Goal: Task Accomplishment & Management: Complete application form

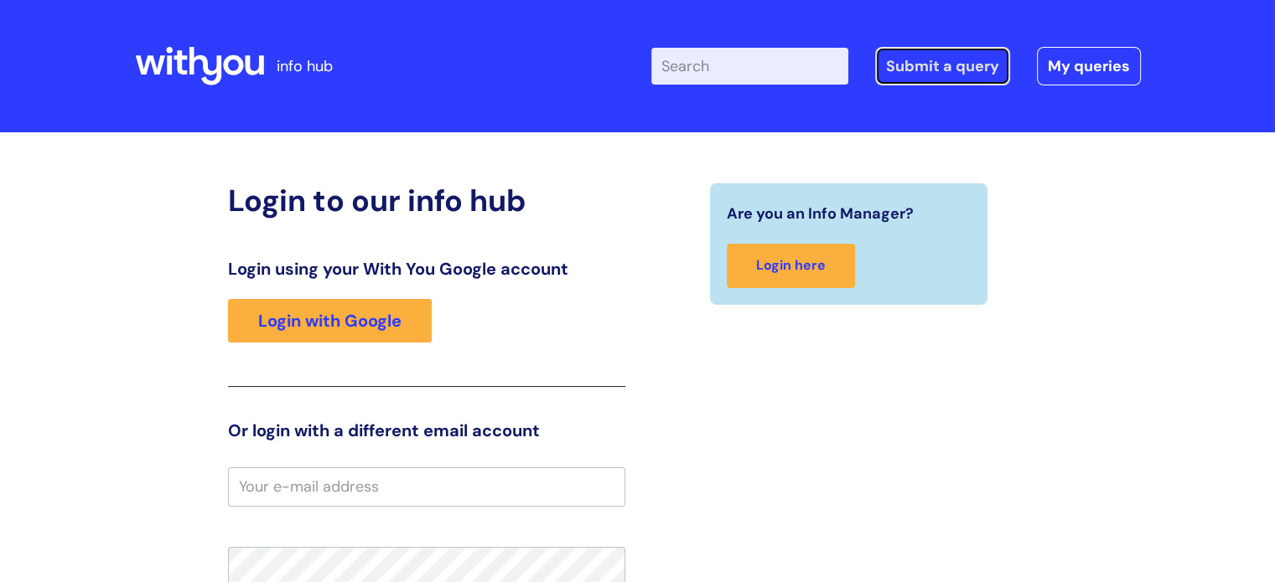
click at [897, 68] on link "Submit a query" at bounding box center [942, 66] width 135 height 39
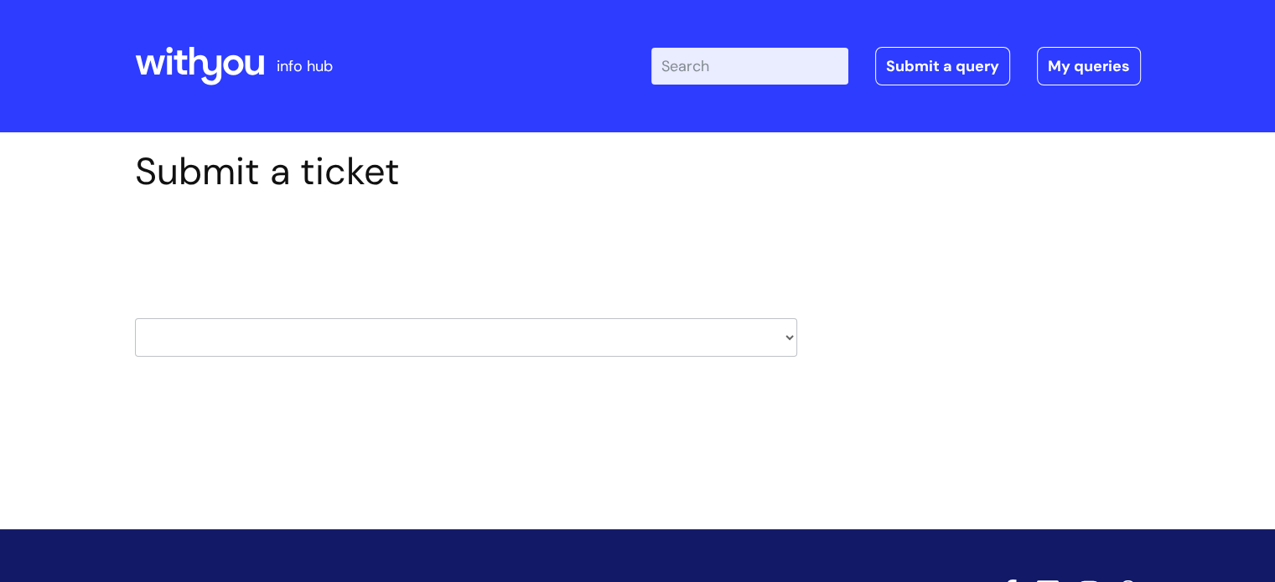
click at [780, 351] on select "HR / People IT and Support Clinical Drug Alerts Finance Accounts Data Support T…" at bounding box center [466, 337] width 662 height 39
select select "it_and_support"
click at [135, 318] on select "HR / People IT and Support Clinical Drug Alerts Finance Accounts Data Support T…" at bounding box center [466, 337] width 662 height 39
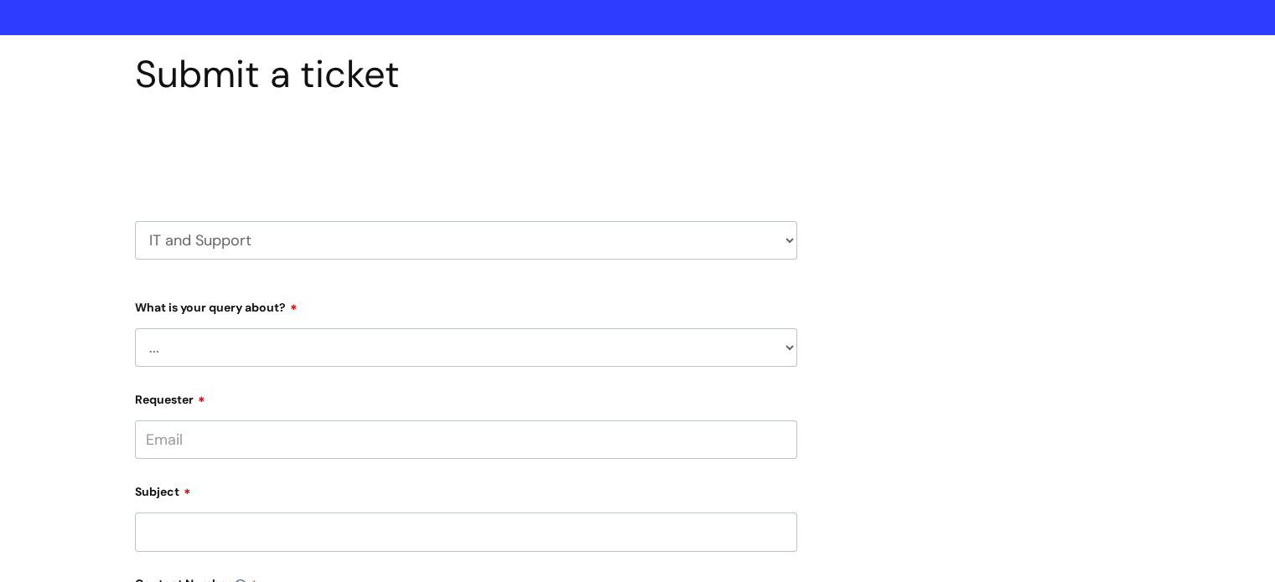
scroll to position [335, 0]
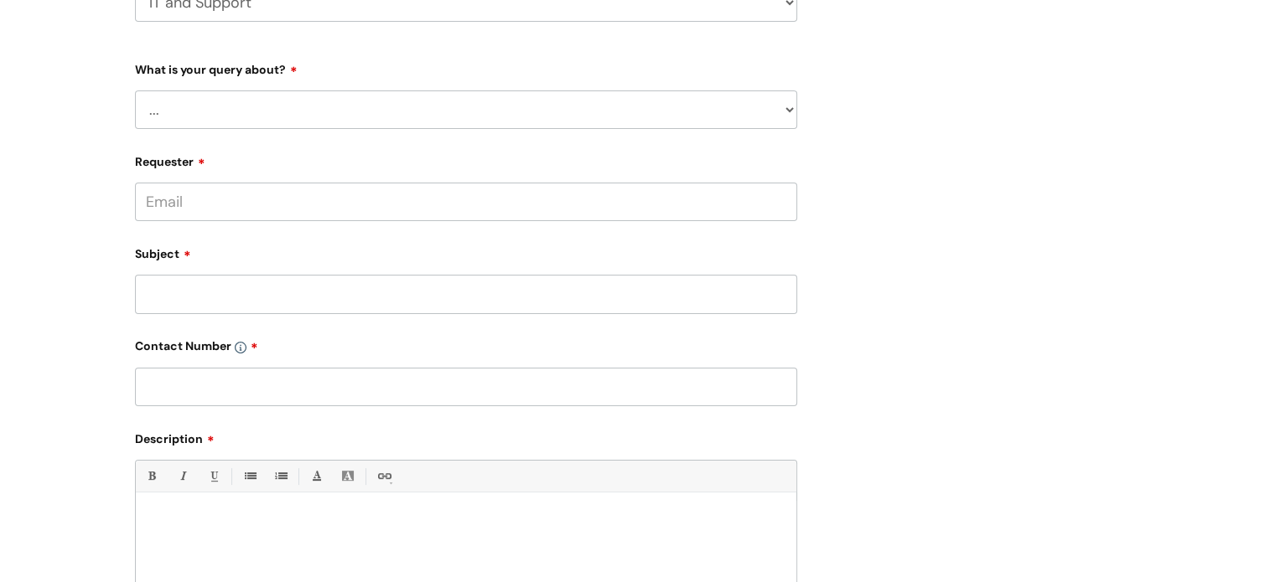
click at [359, 115] on select "... Mobile Phone Reset & MFA Accounts, Starters and Leavers IT Hardware issue I…" at bounding box center [466, 110] width 662 height 39
select select "I need help logging in"
click at [135, 91] on select "... Mobile Phone Reset & MFA Accounts, Starters and Leavers IT Hardware issue I…" at bounding box center [466, 110] width 662 height 39
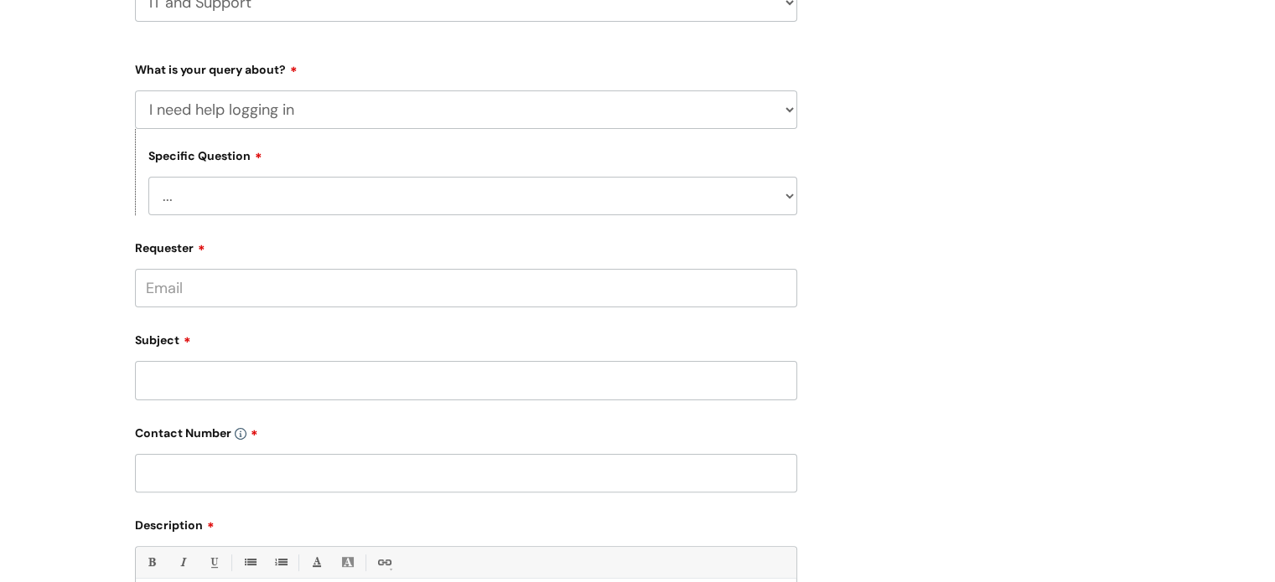
click at [305, 191] on select "... I need help logging into my laptop/chromebook I need access or help logging…" at bounding box center [472, 196] width 649 height 39
select select "I need access or help logging into a system, including Single Sign On"
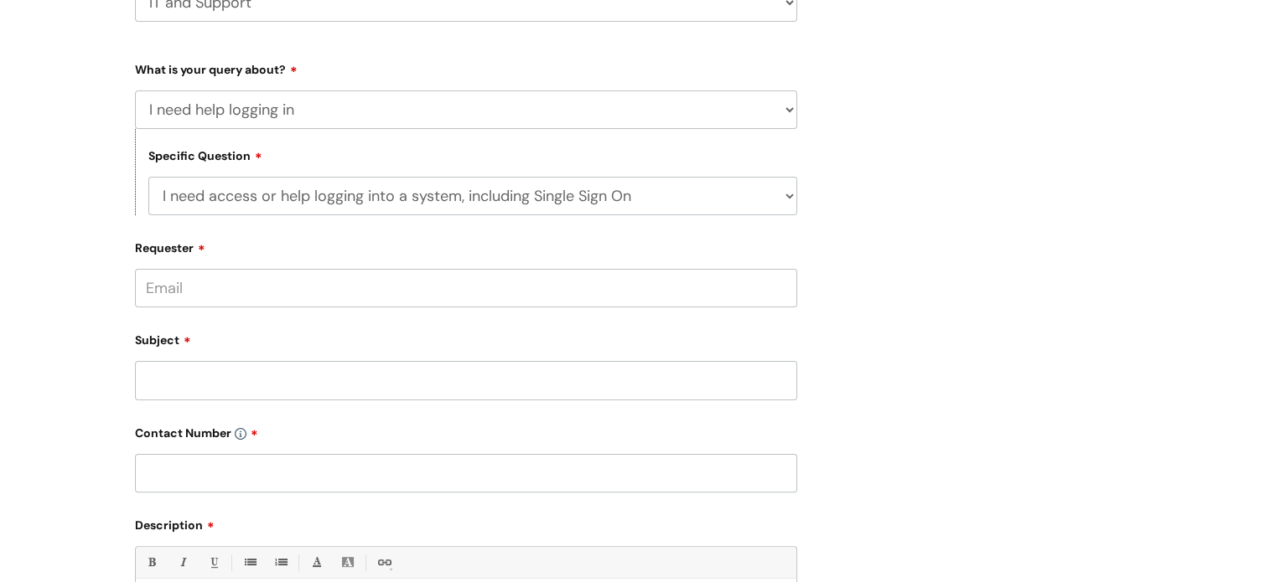
click at [148, 177] on select "... I need help logging into my laptop/chromebook I need access or help logging…" at bounding box center [472, 196] width 649 height 39
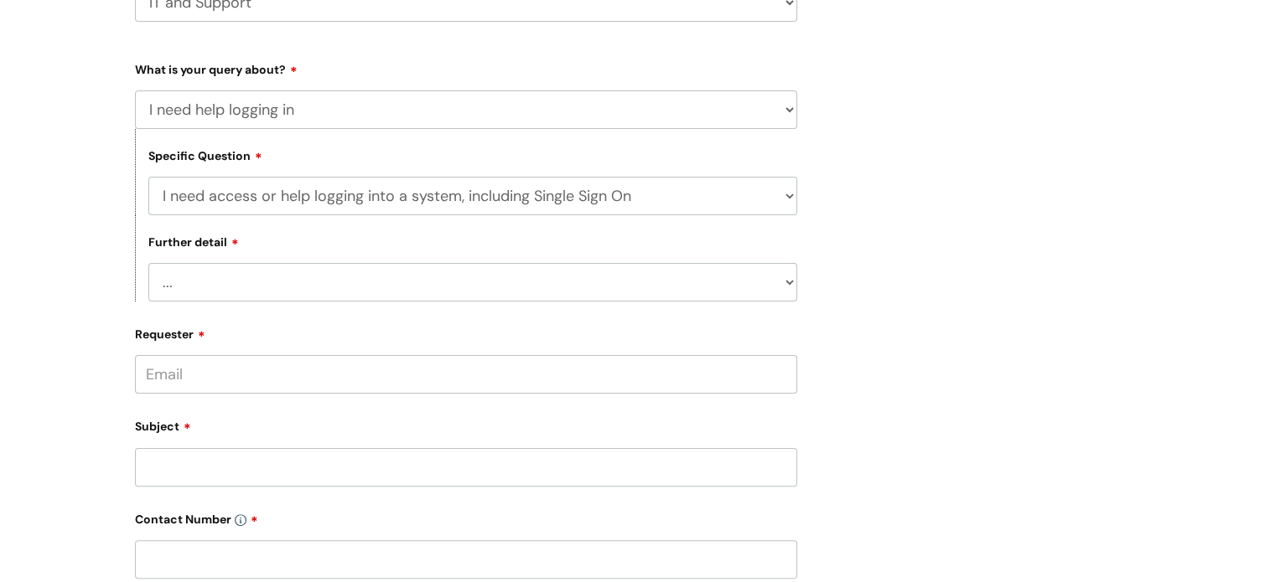
click at [272, 261] on div "Further detail ... Nebula Halo IT Portal PCMIS Ulysses iTrent CJSM NHS email Su…" at bounding box center [466, 258] width 662 height 86
click at [266, 282] on select "... Nebula Halo IT Portal PCMIS Ulysses iTrent CJSM NHS email Summary Care Reco…" at bounding box center [472, 282] width 649 height 39
select select "Nebula"
click at [148, 264] on select "... Nebula Halo IT Portal PCMIS Ulysses iTrent CJSM NHS email Summary Care Reco…" at bounding box center [472, 282] width 649 height 39
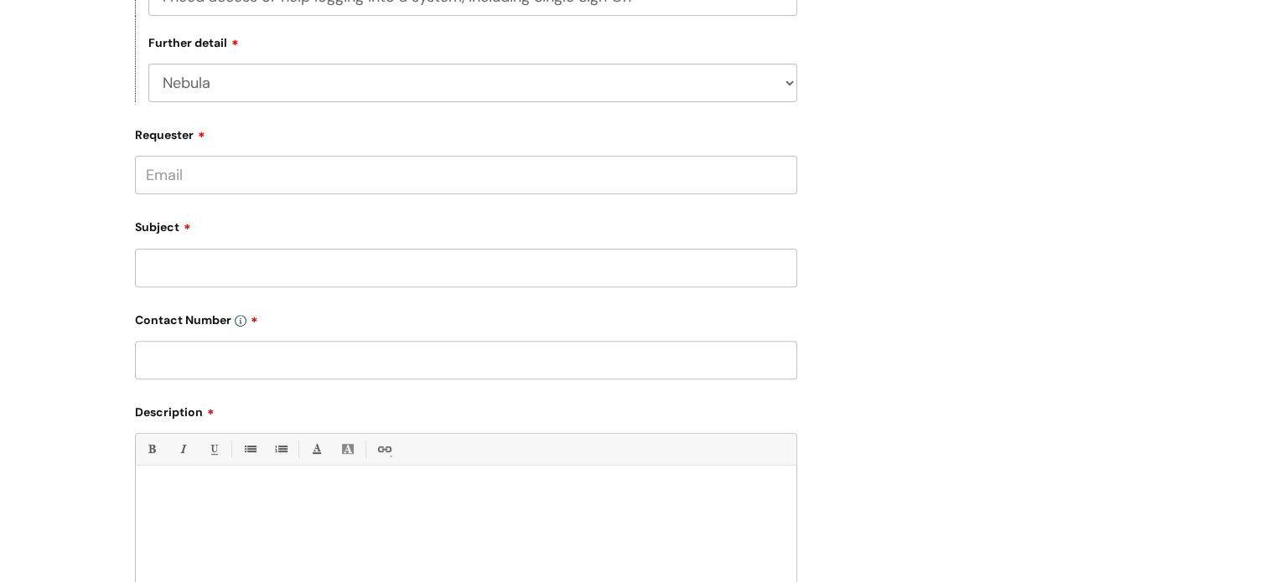
scroll to position [670, 0]
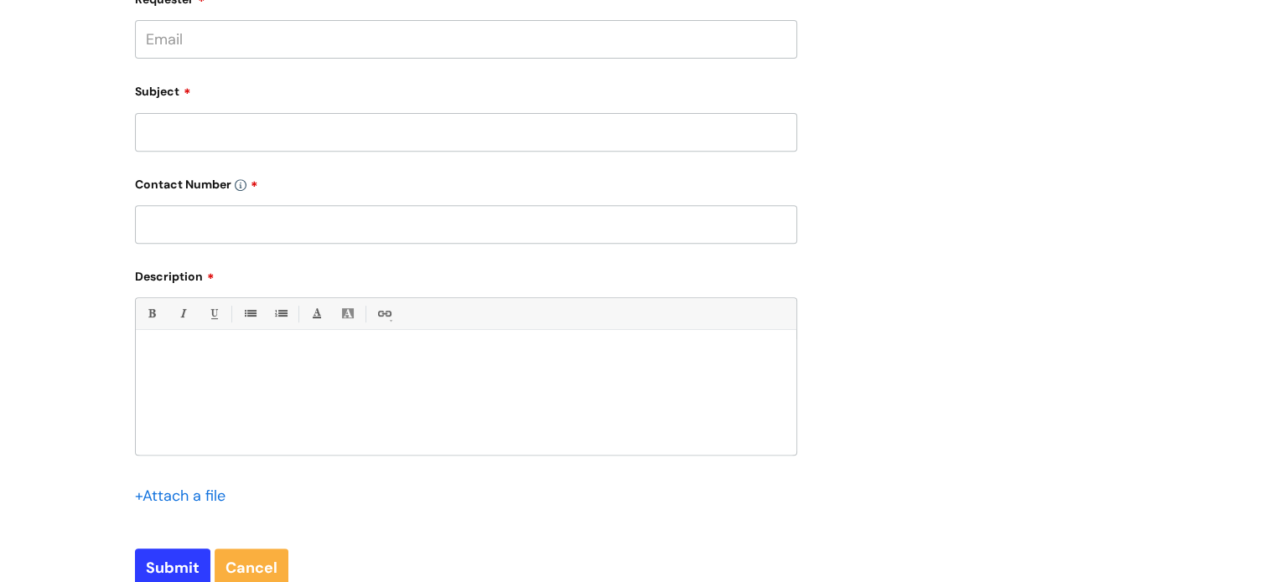
click at [238, 49] on input "Requester" at bounding box center [466, 39] width 662 height 39
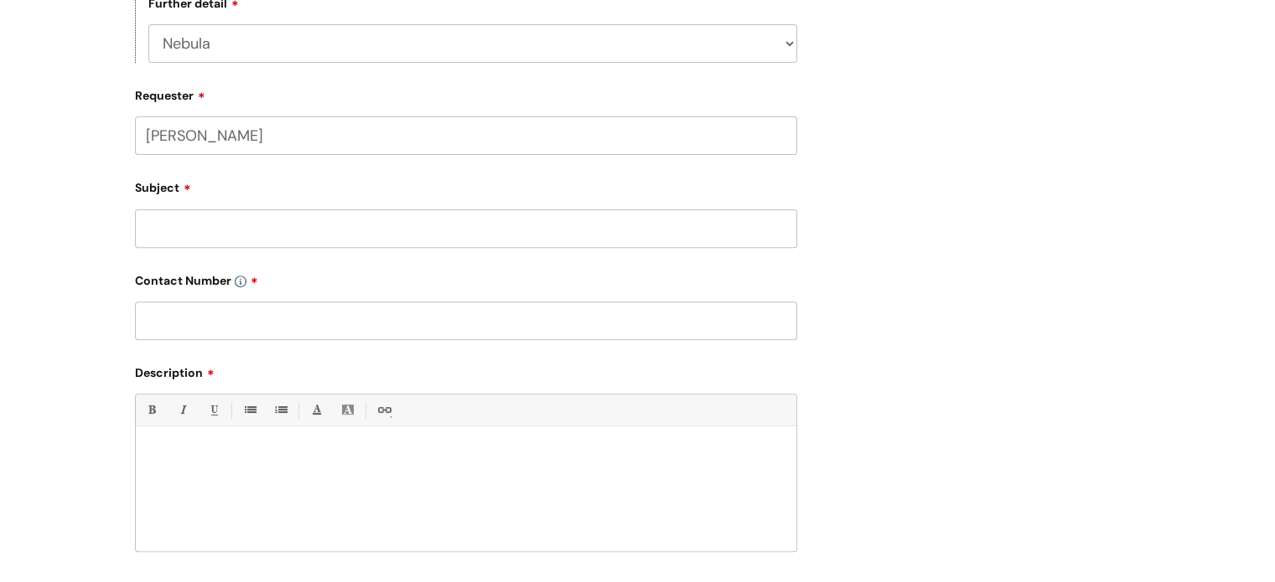
scroll to position [503, 0]
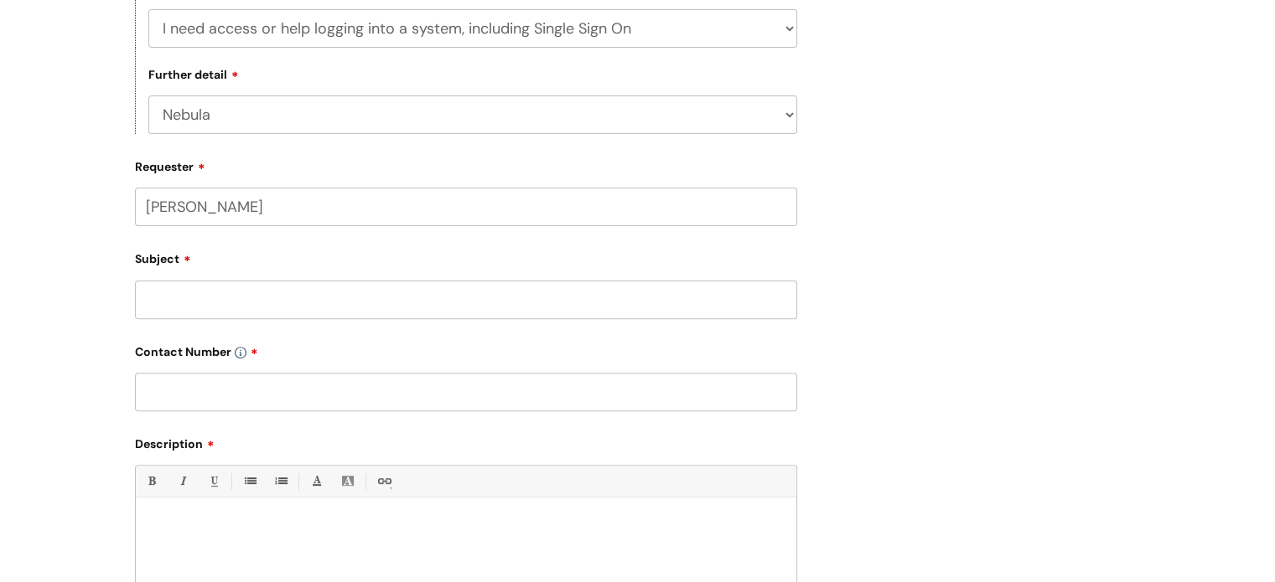
click at [235, 297] on div "Subject" at bounding box center [466, 282] width 662 height 75
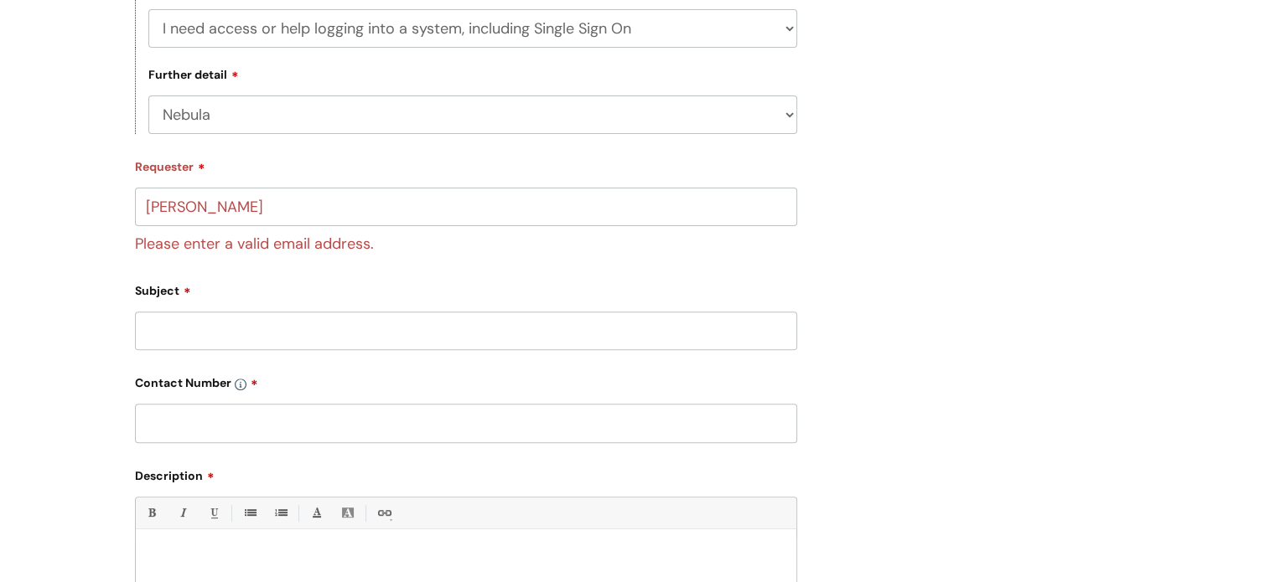
scroll to position [419, 0]
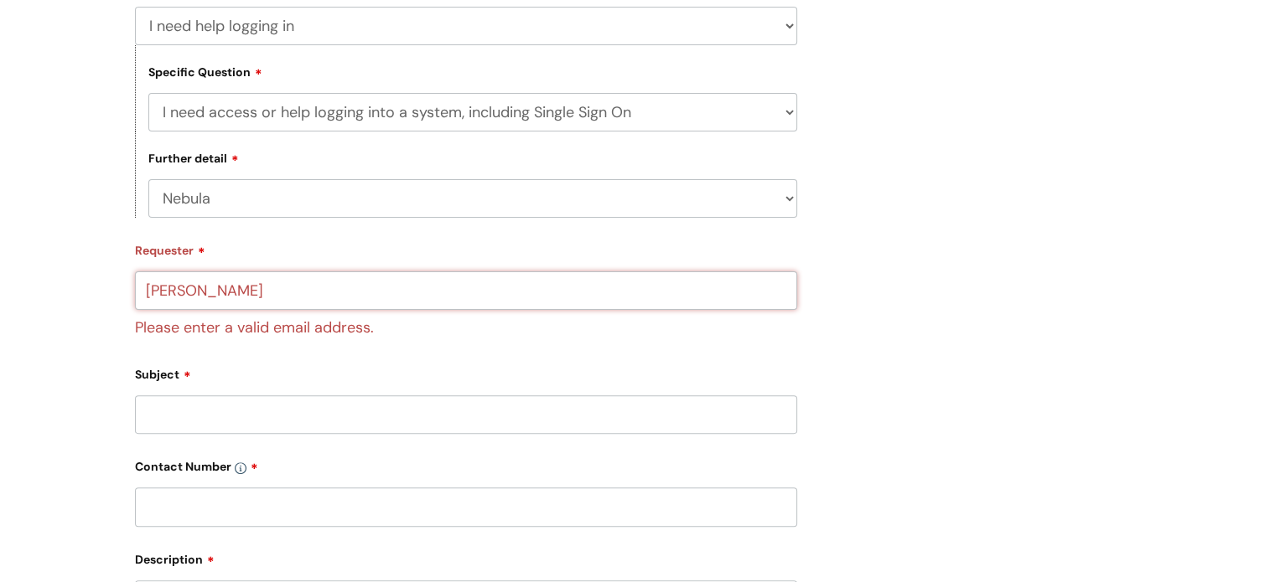
click at [227, 280] on input "Sara Ali" at bounding box center [466, 291] width 662 height 39
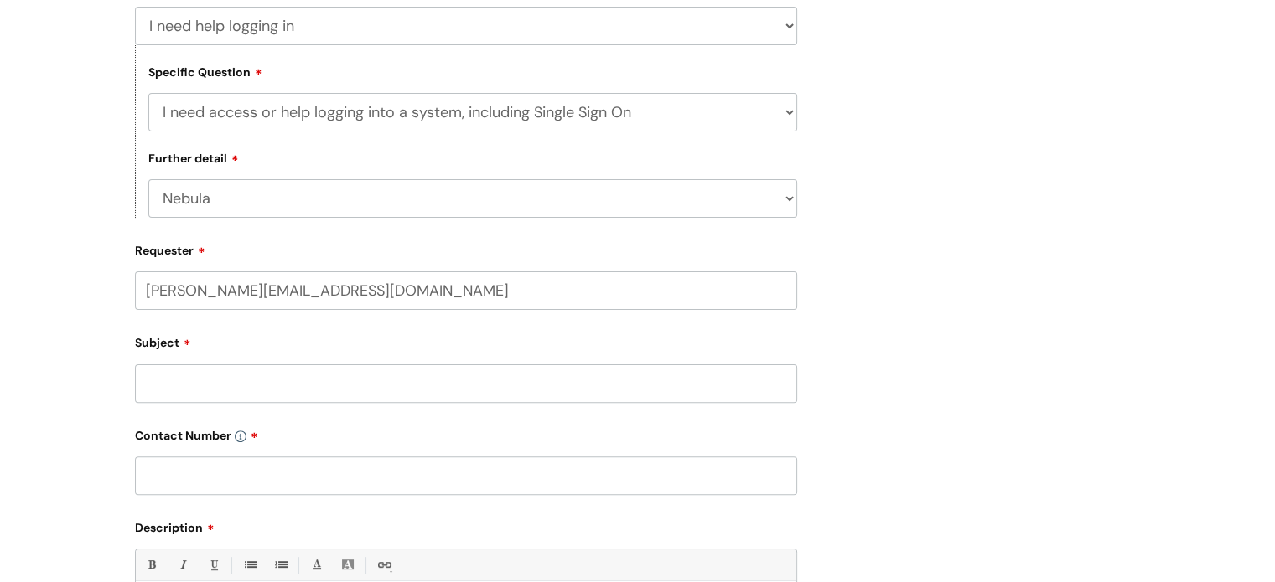
type input "Sara.ali@wearewithyou.org.uk"
click at [316, 399] on input "Subject" at bounding box center [466, 384] width 662 height 39
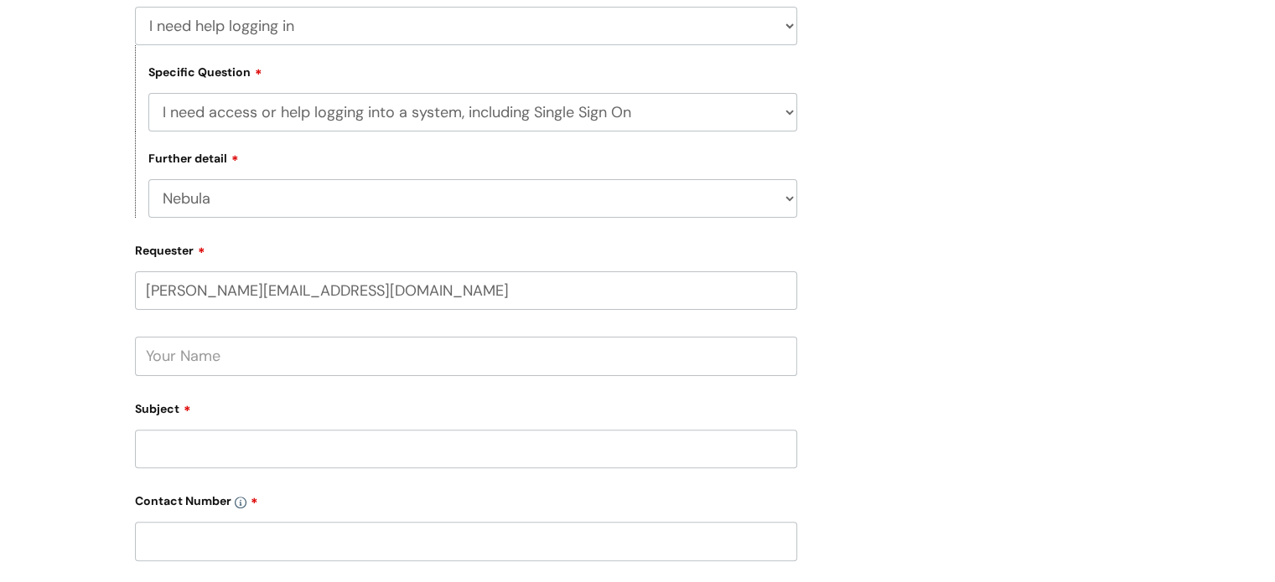
click at [311, 362] on input "text" at bounding box center [466, 356] width 662 height 39
type input "Sara"
click at [174, 440] on input "Subject" at bounding box center [466, 449] width 662 height 39
click at [186, 453] on input "I an" at bounding box center [466, 449] width 662 height 39
click at [496, 441] on input "I am unable to locate my work phone and cant" at bounding box center [466, 449] width 662 height 39
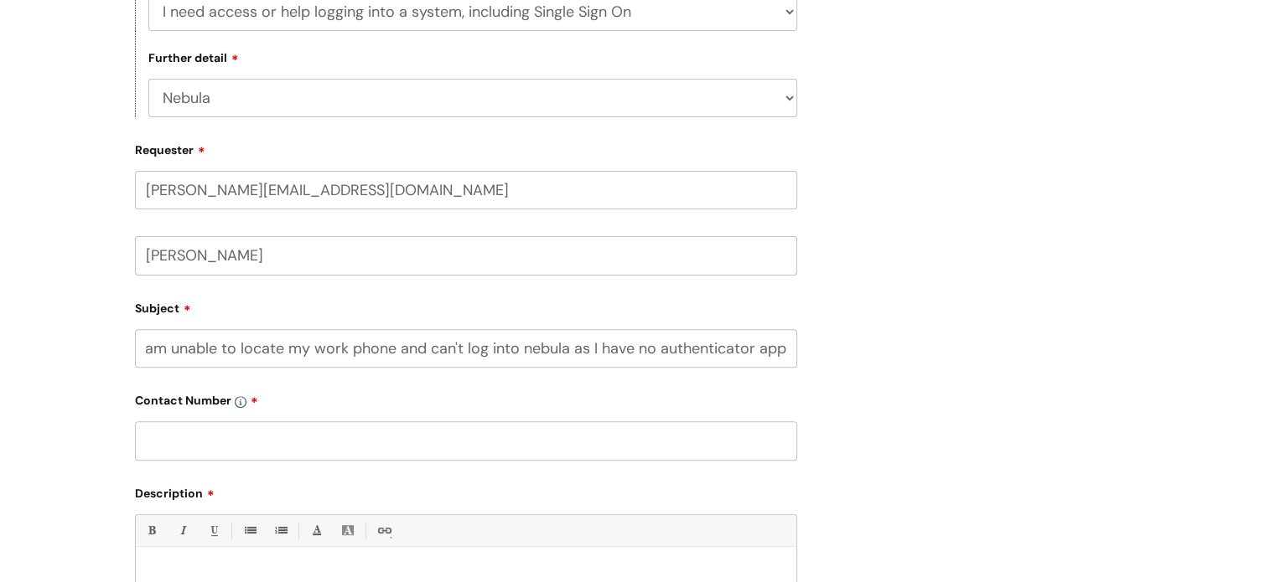
scroll to position [670, 0]
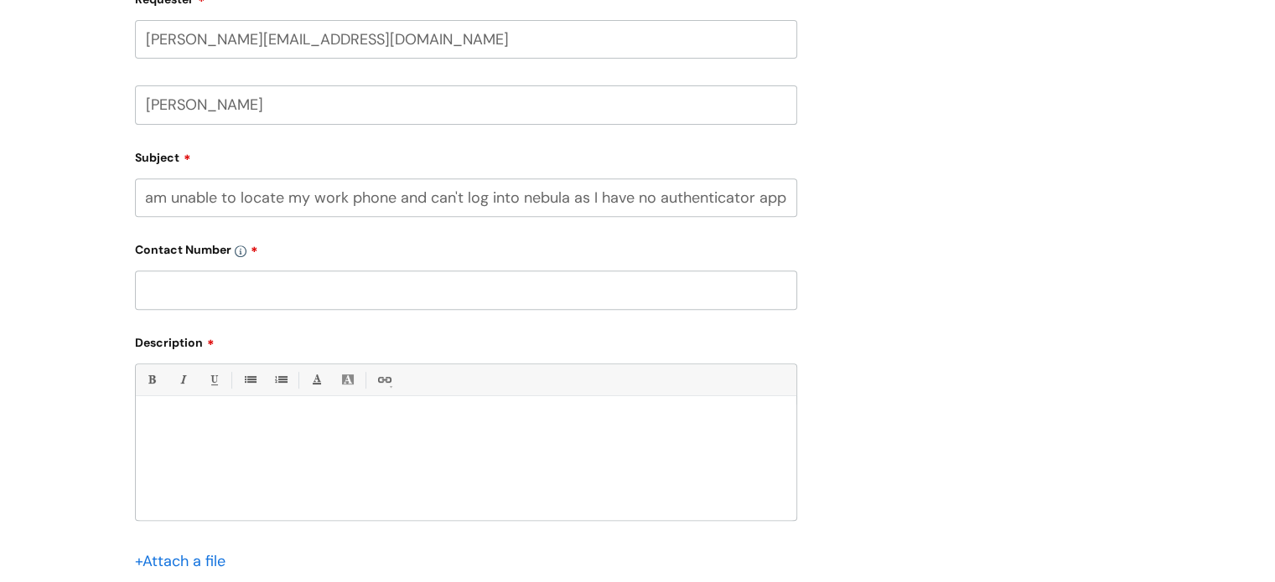
type input "I am unable to locate my work phone and can't log into nebula as I have no auth…"
click at [293, 293] on input "text" at bounding box center [466, 290] width 662 height 39
type input "07707848570"
click at [265, 423] on p at bounding box center [465, 424] width 635 height 15
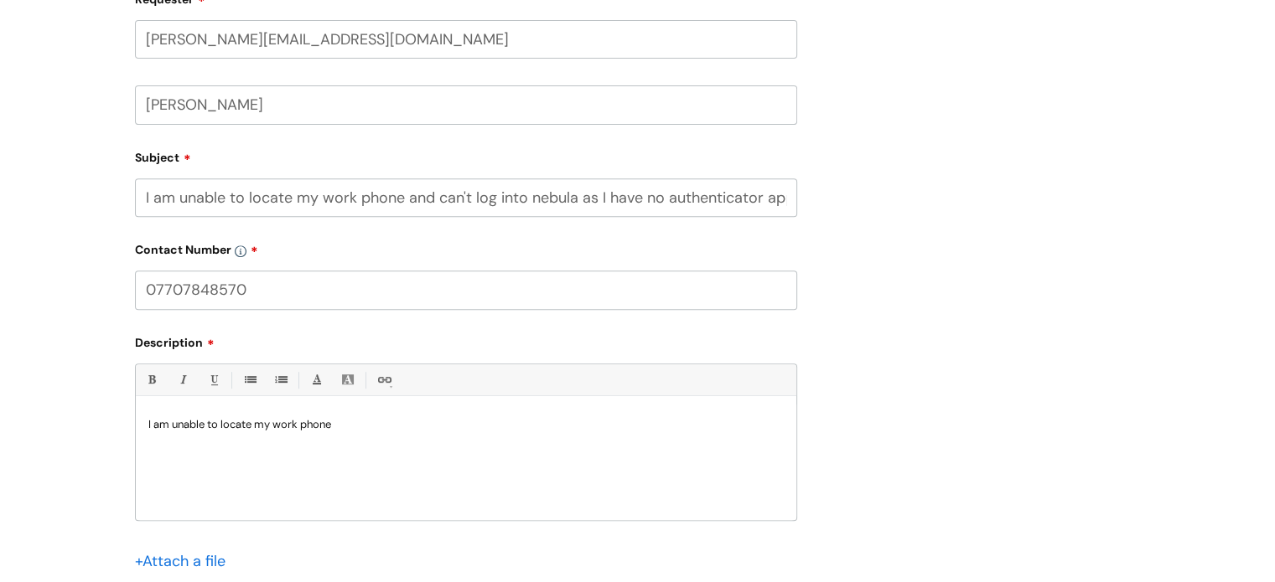
click at [422, 442] on div "I am unable to locate my work phone" at bounding box center [466, 463] width 660 height 116
click at [618, 435] on div "I am unable to locate my work phone so I am unable to access my nebula as I can…" at bounding box center [466, 463] width 660 height 116
click at [680, 432] on p "I am unable to locate my work phone so I am unable to access my nebula as I don…" at bounding box center [465, 424] width 635 height 15
click at [716, 424] on p "I am unable to locate my work phone so I am unable to access my nebula as I don…" at bounding box center [465, 424] width 635 height 15
drag, startPoint x: 758, startPoint y: 427, endPoint x: 706, endPoint y: 422, distance: 52.1
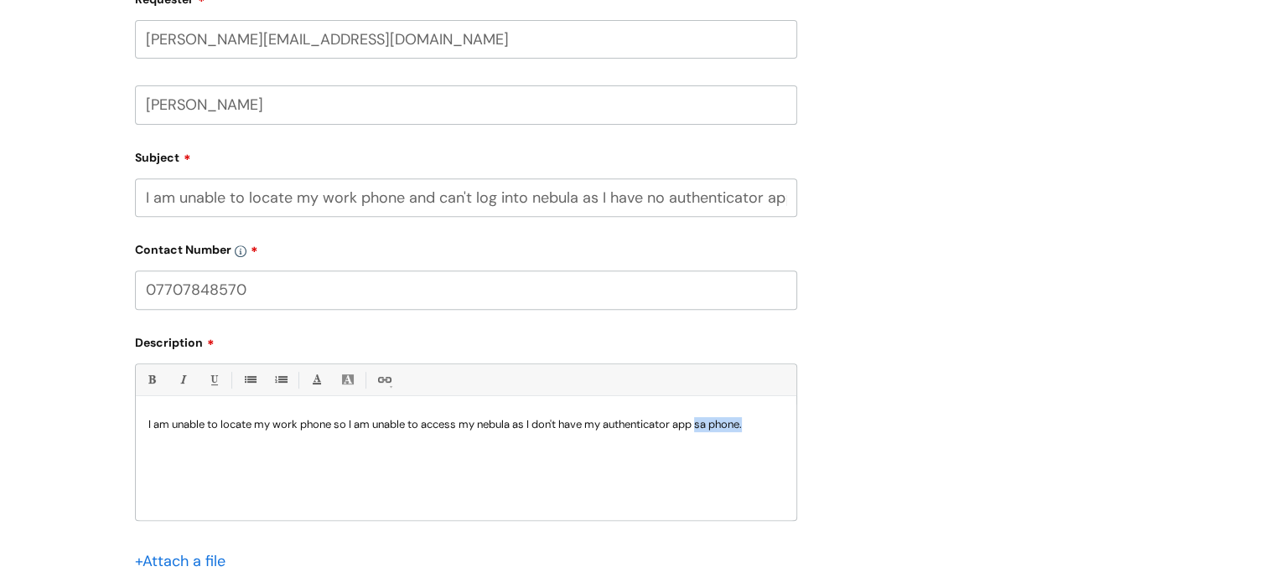
click at [706, 422] on p "I am unable to locate my work phone so I am unable to access my nebula as I don…" at bounding box center [465, 424] width 635 height 15
click at [173, 447] on p "I am unable to locate my work phone so I am unable to access my nebula as I don…" at bounding box center [465, 432] width 635 height 30
click at [199, 443] on p "I am unable to locate my work phone so I am unable to access my nebula as I don…" at bounding box center [465, 432] width 635 height 30
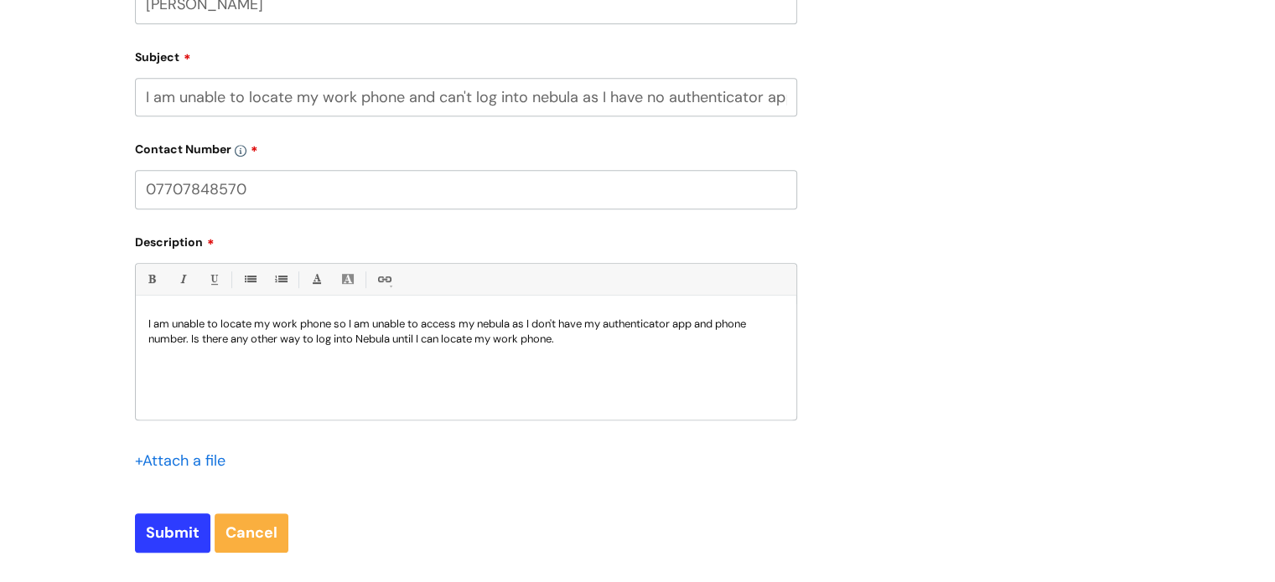
scroll to position [922, 0]
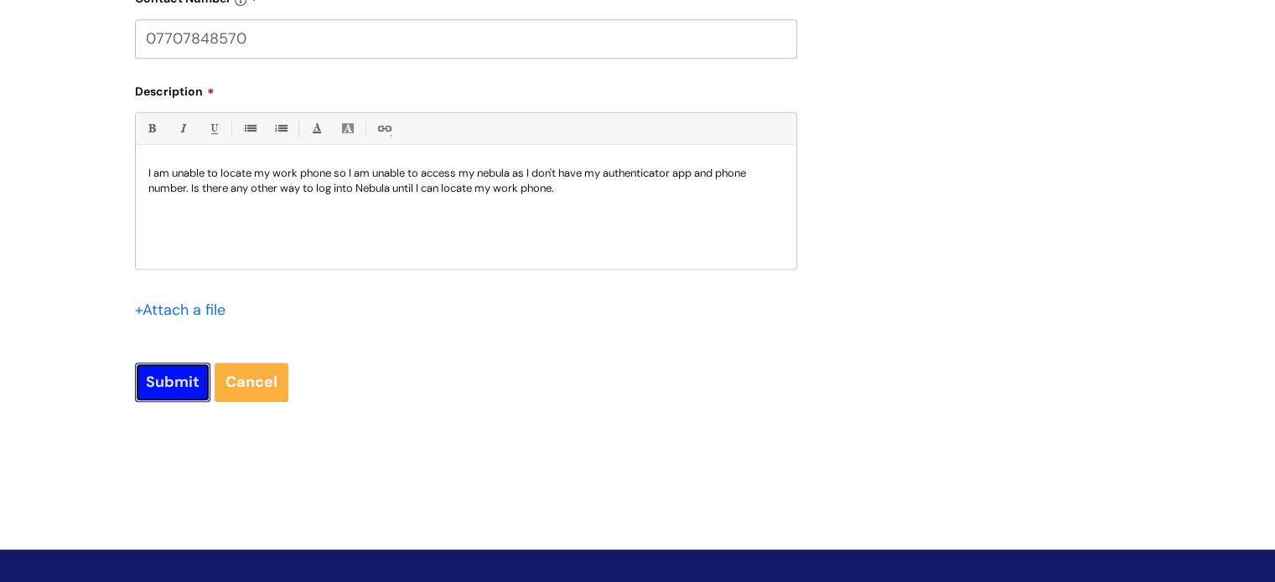
click at [194, 379] on input "Submit" at bounding box center [172, 382] width 75 height 39
type input "Please Wait..."
